Goal: Information Seeking & Learning: Find specific fact

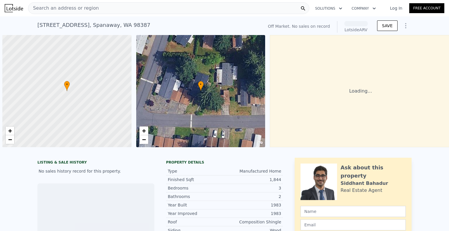
scroll to position [0, 2]
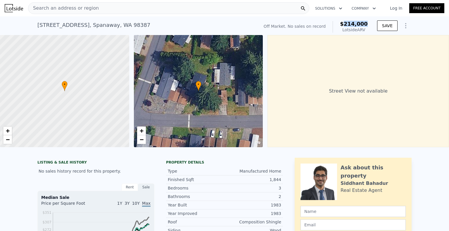
drag, startPoint x: 347, startPoint y: 25, endPoint x: 368, endPoint y: 25, distance: 21.0
click at [368, 25] on div "Off Market. No sales on record $214,000 Lotside ARV" at bounding box center [315, 27] width 109 height 16
copy span "214,000"
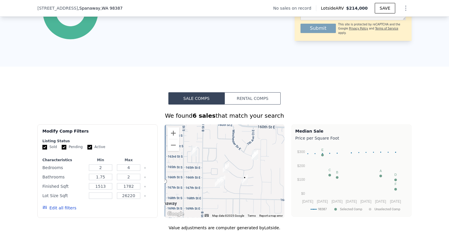
scroll to position [465, 0]
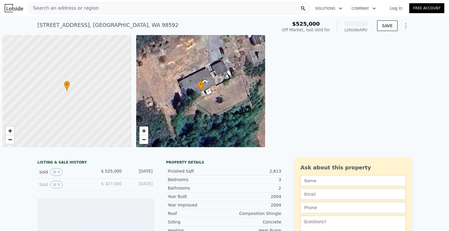
scroll to position [0, 2]
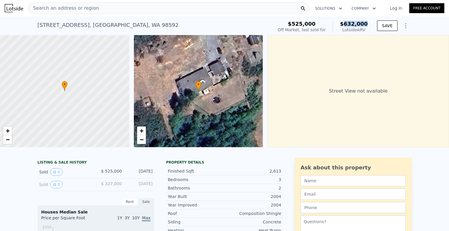
drag, startPoint x: 348, startPoint y: 24, endPoint x: 372, endPoint y: 24, distance: 23.7
click at [372, 24] on div "$525,000 Off Market, last sold for $632,000 Lotside ARV SAVE" at bounding box center [343, 27] width 136 height 16
copy span "632,000"
click at [159, 8] on div "Search an address or region" at bounding box center [168, 8] width 281 height 12
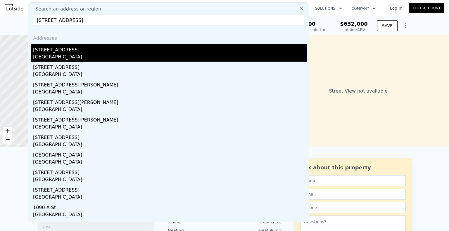
type input "[STREET_ADDRESS]"
click at [85, 52] on div "[STREET_ADDRESS]" at bounding box center [170, 48] width 274 height 9
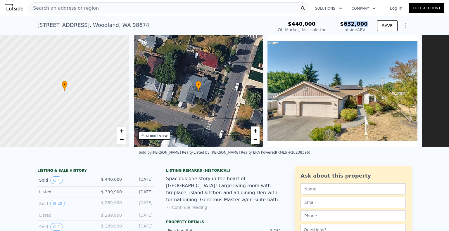
drag, startPoint x: 347, startPoint y: 24, endPoint x: 367, endPoint y: 24, distance: 19.9
click at [367, 24] on div "$440,000 Off Market, last sold for $632,000 Lotside ARV" at bounding box center [322, 27] width 95 height 16
copy span "632,000"
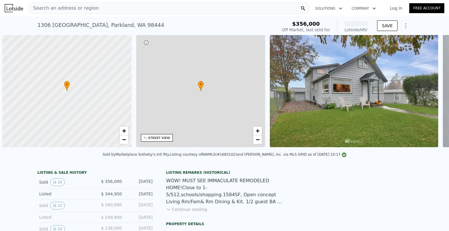
scroll to position [0, 2]
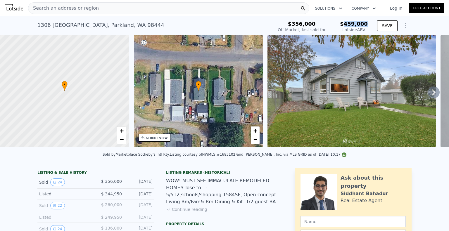
drag, startPoint x: 348, startPoint y: 23, endPoint x: 366, endPoint y: 25, distance: 17.7
click at [366, 25] on span "$459,000" at bounding box center [354, 24] width 28 height 6
copy span "459,000"
